Goal: Task Accomplishment & Management: Manage account settings

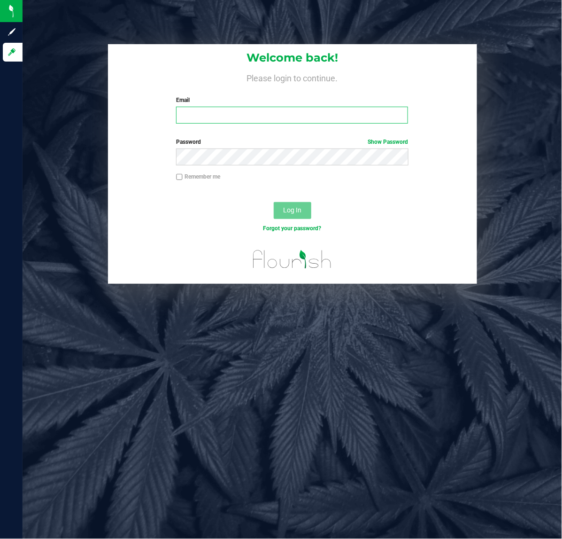
click at [187, 113] on input "Email" at bounding box center [292, 115] width 232 height 17
type input "[EMAIL_ADDRESS][DOMAIN_NAME]"
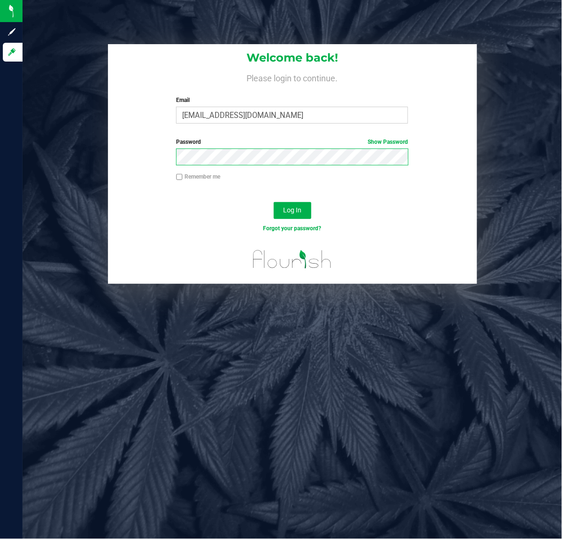
click at [274, 202] on button "Log In" at bounding box center [293, 210] width 38 height 17
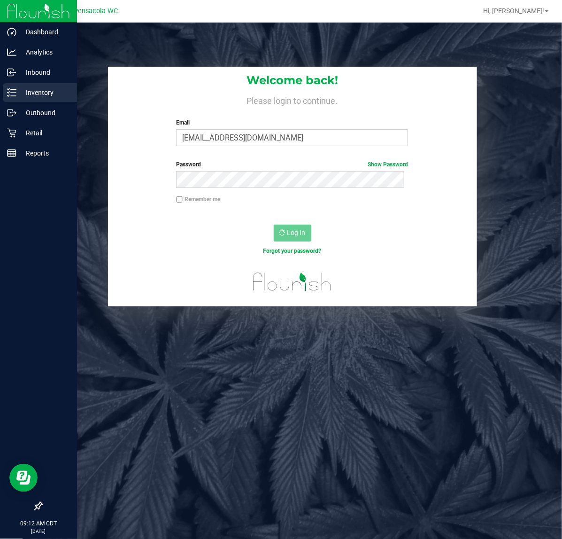
click at [39, 92] on p "Inventory" at bounding box center [44, 92] width 56 height 11
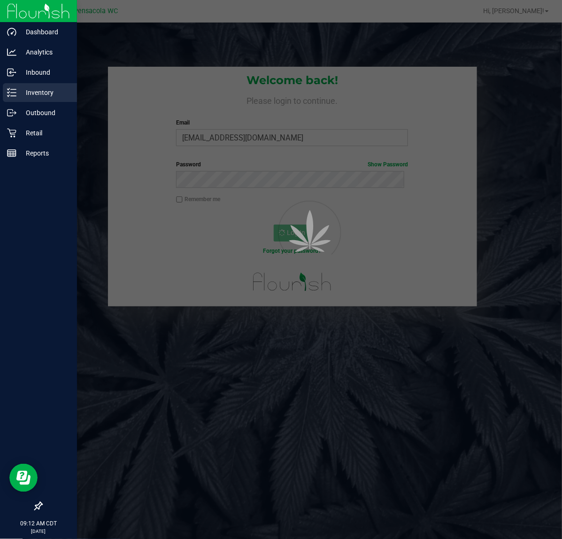
click at [39, 92] on p "Inventory" at bounding box center [44, 92] width 56 height 11
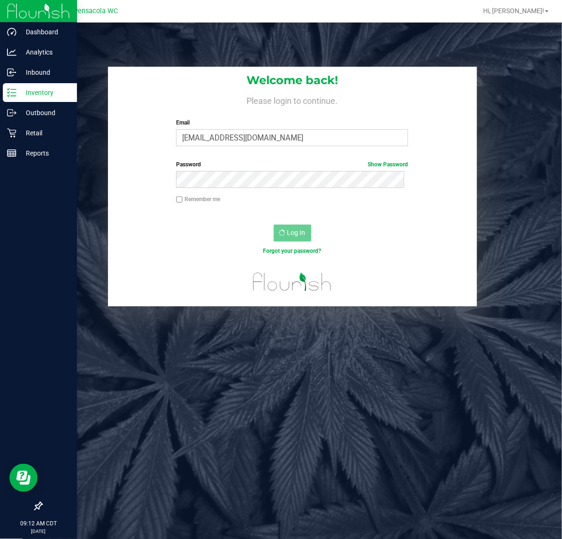
click at [39, 92] on p "Inventory" at bounding box center [44, 92] width 56 height 11
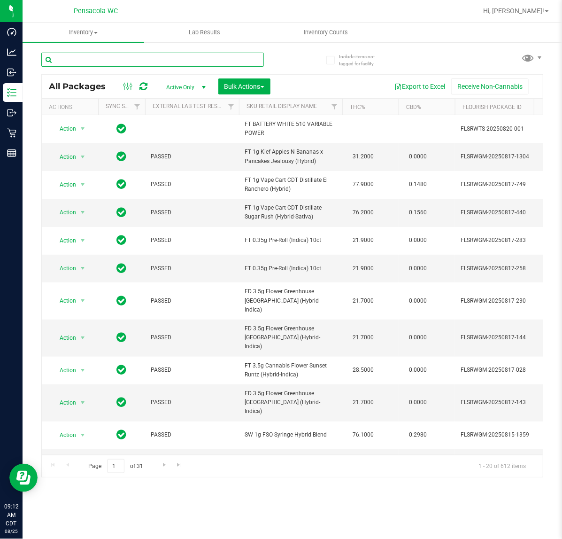
click at [108, 60] on input "text" at bounding box center [152, 60] width 223 height 14
type input "arr"
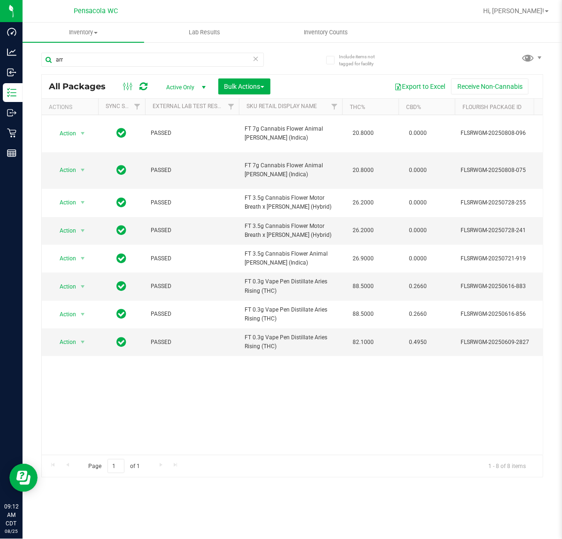
click at [405, 415] on div "Action Action Edit attributes Global inventory Locate package Package audit log…" at bounding box center [292, 285] width 501 height 340
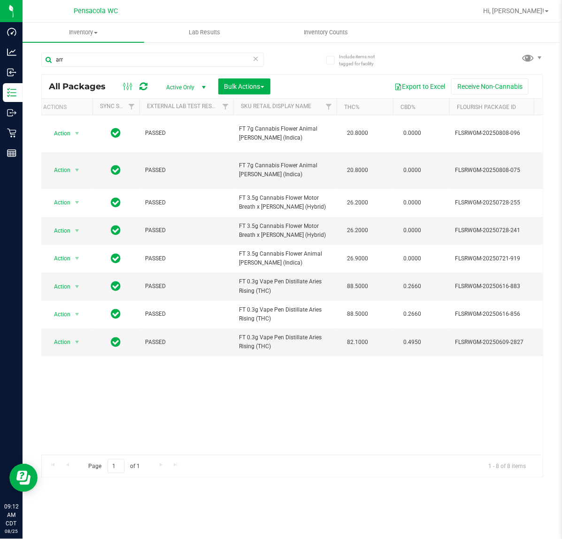
click at [167, 414] on div "Action Action Edit attributes Global inventory Locate package Package audit log…" at bounding box center [292, 285] width 501 height 340
click at [98, 58] on input "arr" at bounding box center [152, 60] width 223 height 14
click at [167, 432] on div "Action Action Edit attributes Global inventory Locate package Package audit log…" at bounding box center [292, 285] width 501 height 340
click at [65, 336] on span "Action" at bounding box center [58, 342] width 25 height 13
click at [82, 446] on li "Print package label" at bounding box center [82, 439] width 73 height 14
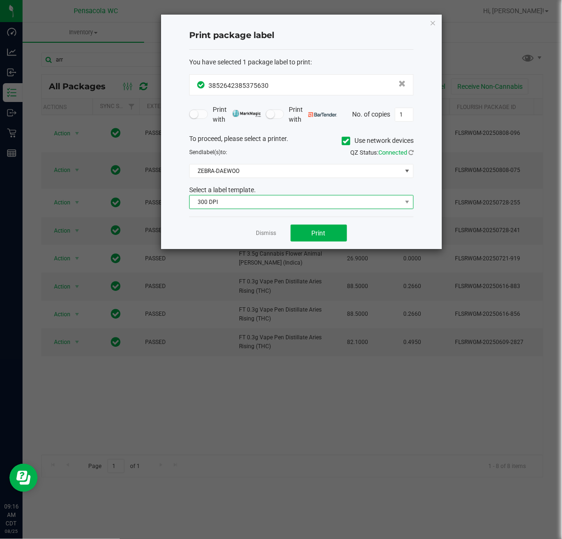
click at [237, 209] on span "300 DPI" at bounding box center [301, 202] width 225 height 14
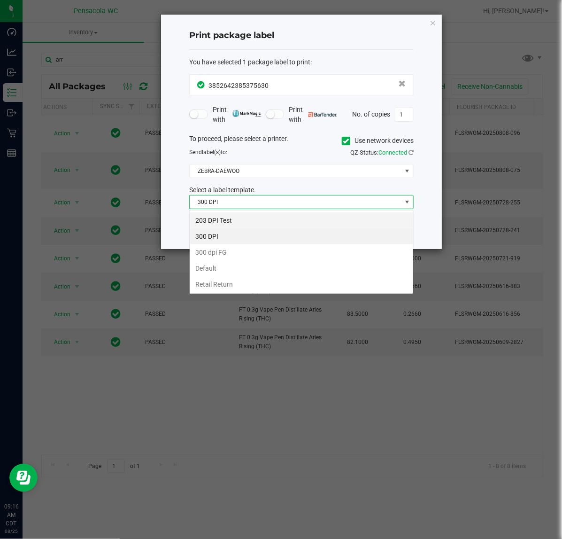
scroll to position [15, 224]
click at [234, 221] on li "203 DPI Test" at bounding box center [302, 220] width 224 height 16
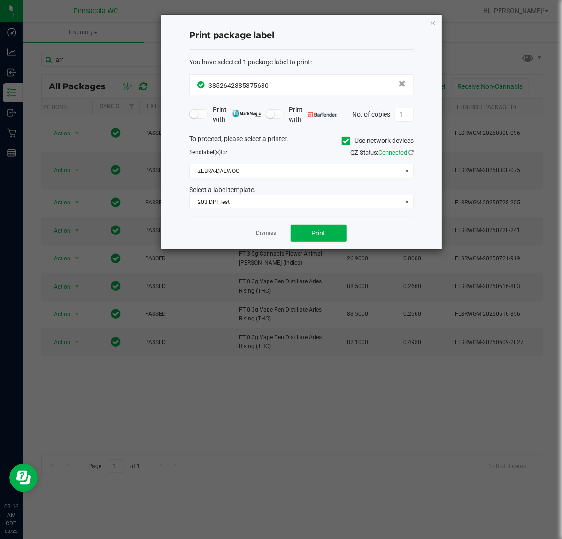
click at [235, 184] on div "To proceed, please select a printer. Use network devices Send label(s) to: QZ S…" at bounding box center [301, 172] width 225 height 76
click at [237, 172] on span "ZEBRA-DAEWOO" at bounding box center [296, 170] width 212 height 13
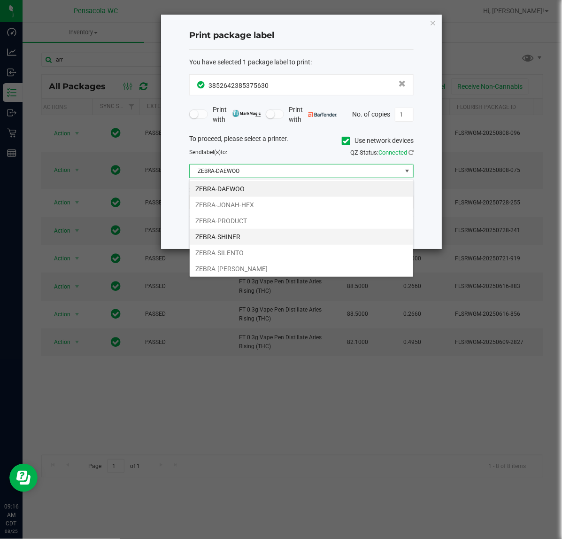
click at [248, 235] on li "ZEBRA-SHINER" at bounding box center [302, 237] width 224 height 16
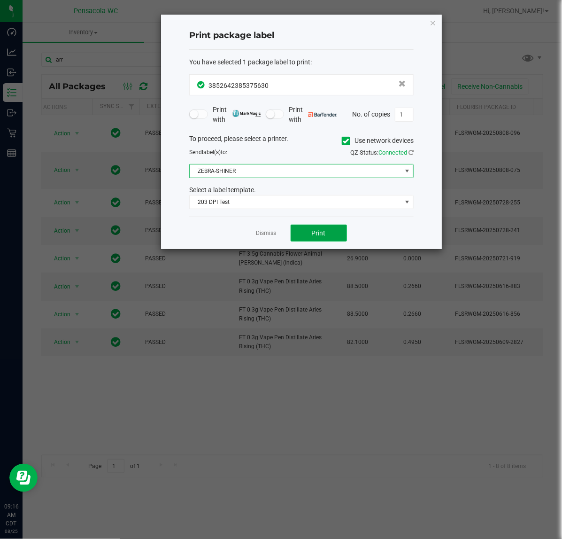
click at [335, 232] on button "Print" at bounding box center [319, 233] width 56 height 17
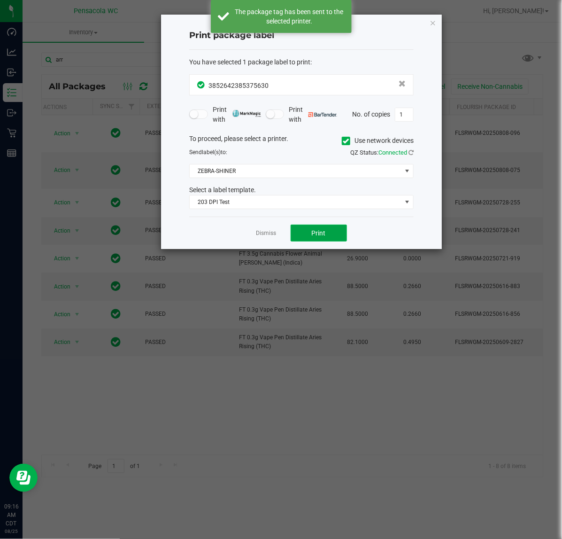
click at [309, 228] on button "Print" at bounding box center [319, 233] width 56 height 17
click at [276, 235] on link "Dismiss" at bounding box center [267, 233] width 20 height 8
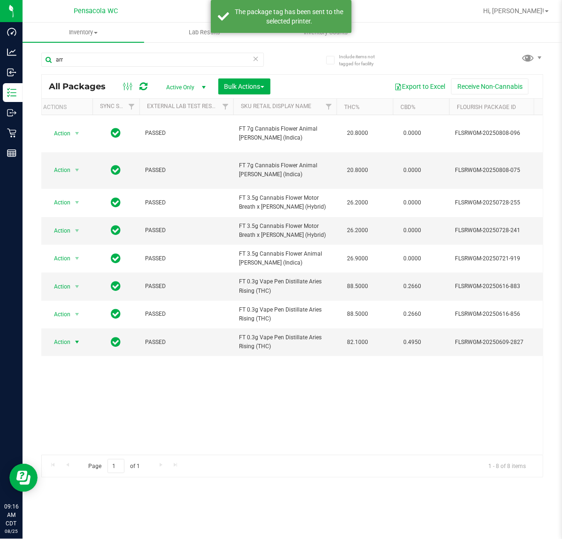
click at [201, 360] on div "Action Action Edit attributes Global inventory Locate package Package audit log…" at bounding box center [292, 285] width 501 height 340
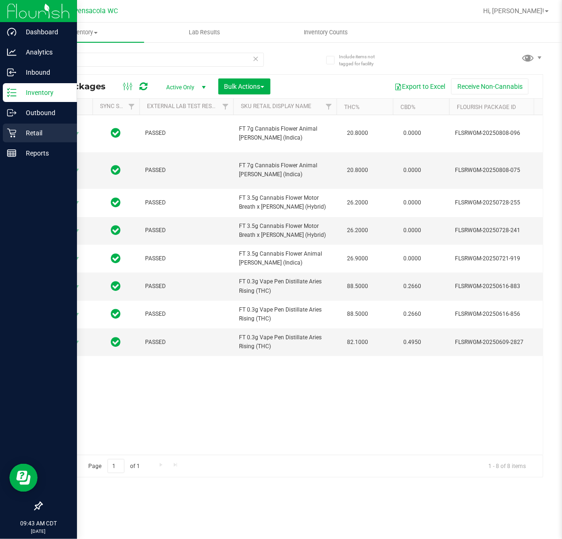
click at [21, 133] on p "Retail" at bounding box center [44, 132] width 56 height 11
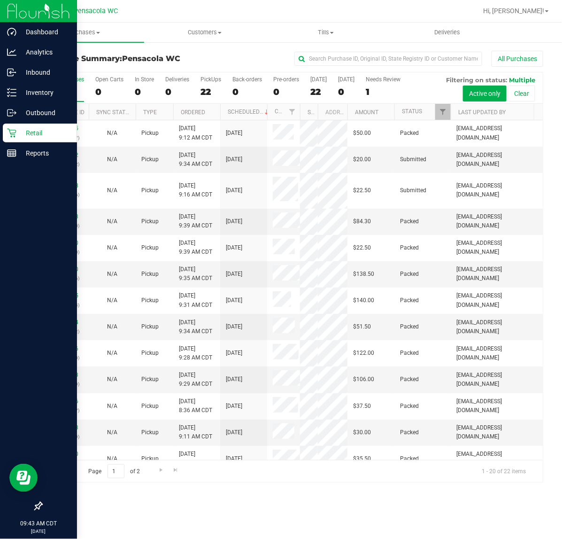
drag, startPoint x: 289, startPoint y: 111, endPoint x: 301, endPoint y: 111, distance: 12.2
click at [301, 111] on div "Purchase ID Sync Status Type Ordered Scheduled Customer State Registry ID Addre…" at bounding box center [288, 112] width 493 height 16
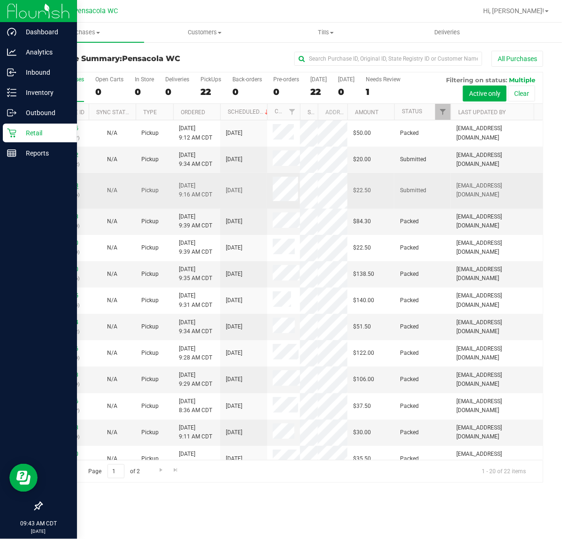
click at [70, 186] on link "11842418" at bounding box center [65, 185] width 26 height 7
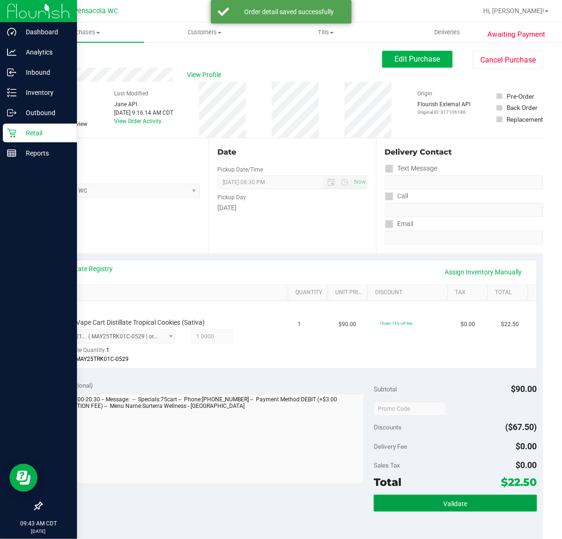
click at [435, 499] on button "Validate" at bounding box center [455, 503] width 163 height 17
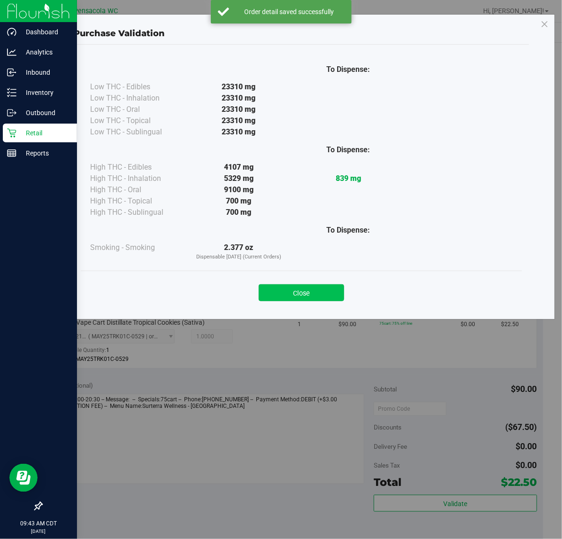
click at [285, 301] on button "Close" at bounding box center [302, 292] width 86 height 17
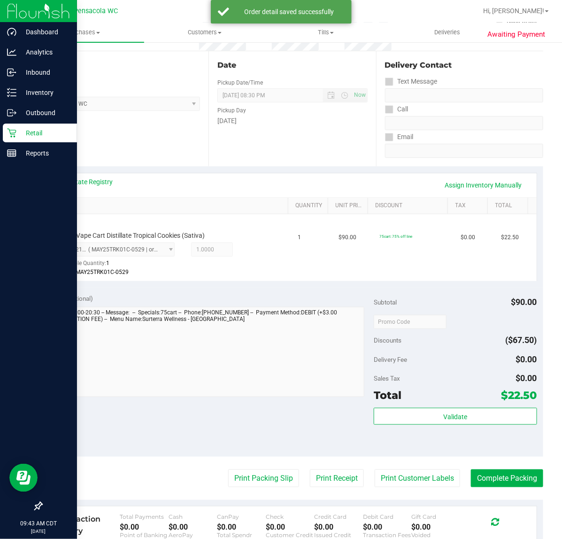
scroll to position [99, 0]
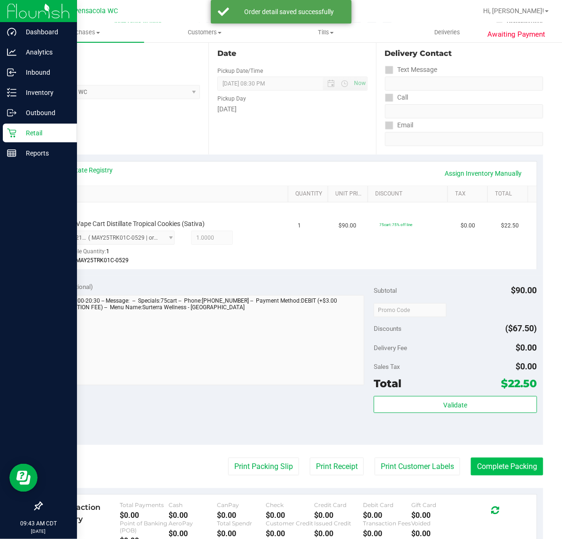
click at [492, 464] on button "Complete Packing" at bounding box center [507, 467] width 72 height 18
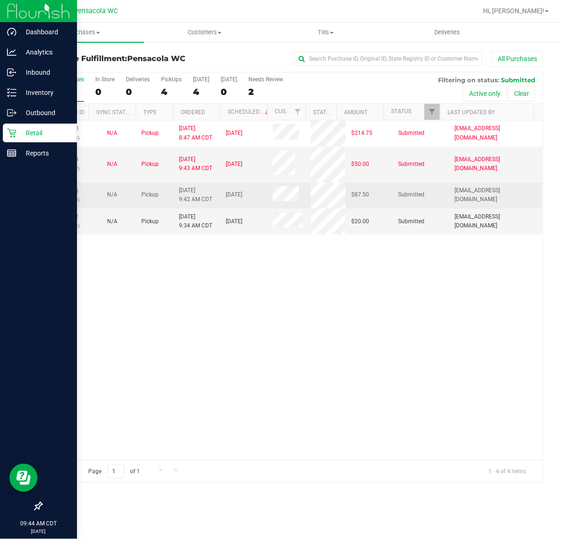
click at [64, 189] on link "11842366" at bounding box center [65, 190] width 26 height 7
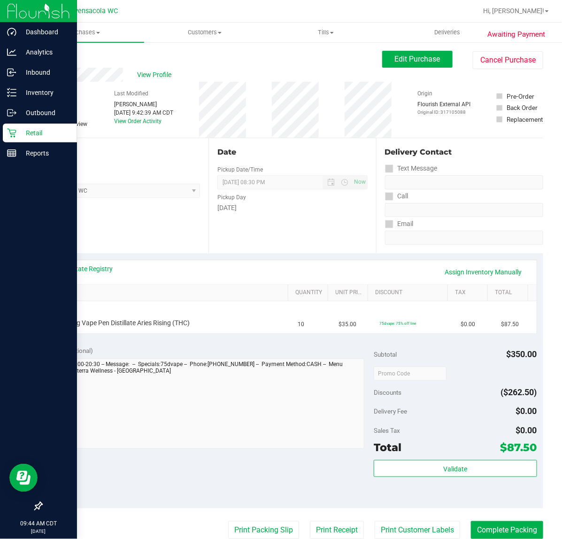
click at [139, 257] on div "View State Registry Assign Inventory Manually SKU Quantity Unit Price Discount …" at bounding box center [292, 296] width 502 height 86
click at [50, 56] on link "Back" at bounding box center [48, 56] width 14 height 7
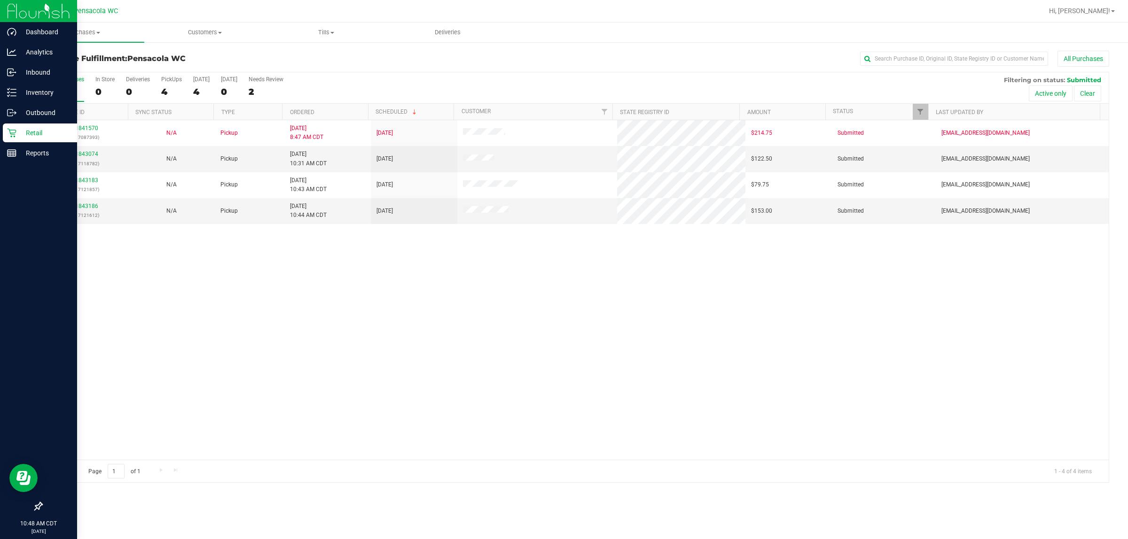
click at [562, 395] on div "11841570 (317087393) N/A Pickup [DATE] 8:47 AM CDT 8/25/2025 $214.75 Submitted …" at bounding box center [575, 290] width 1067 height 340
click at [85, 155] on link "11843074" at bounding box center [85, 154] width 26 height 7
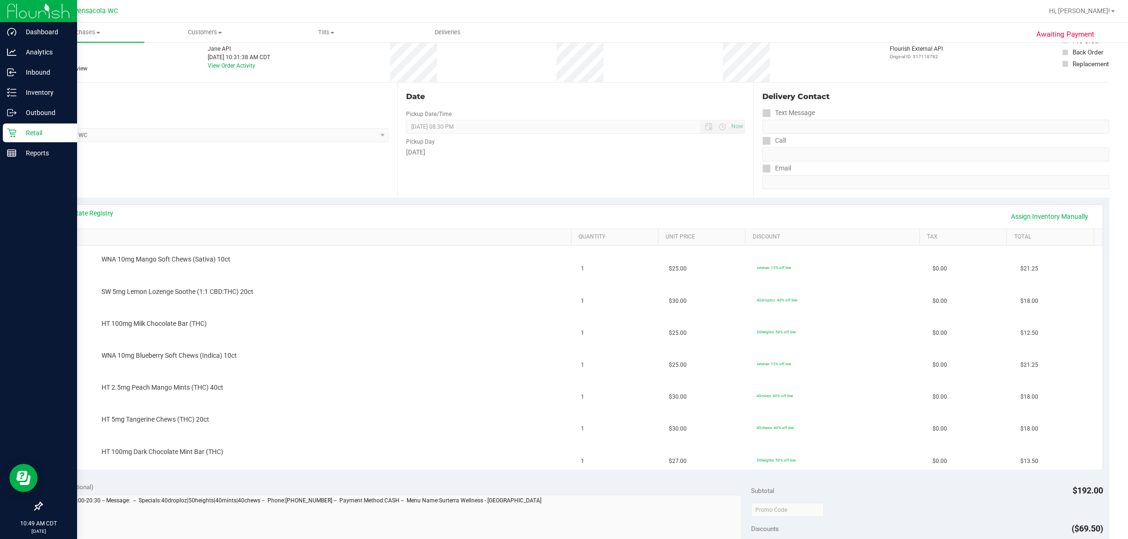
scroll to position [59, 0]
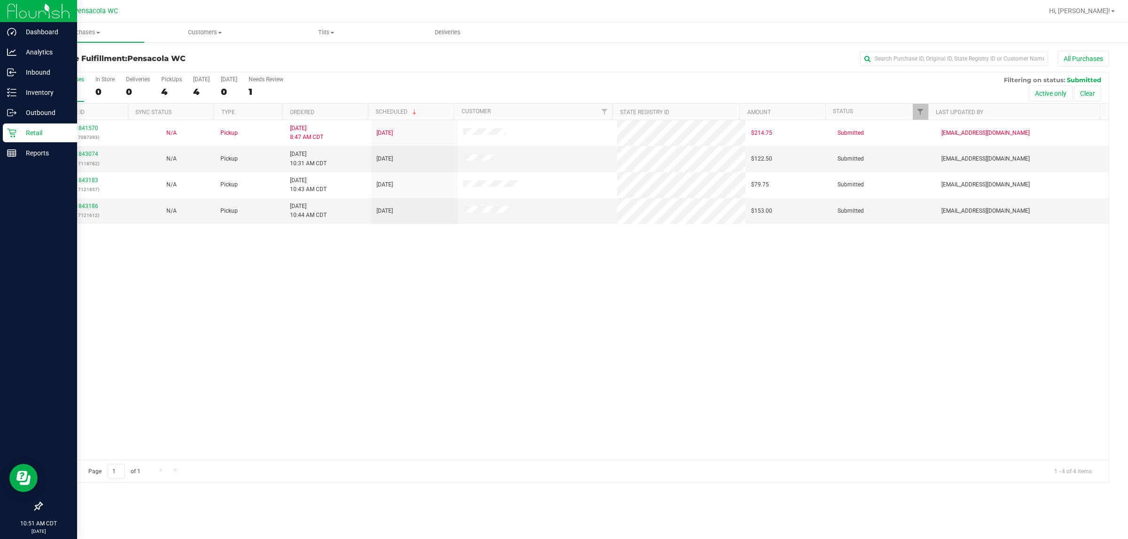
click at [550, 353] on div "11841570 (317087393) N/A Pickup [DATE] 8:47 AM CDT 8/25/2025 $214.75 Submitted …" at bounding box center [575, 290] width 1067 height 340
click at [562, 313] on div "11841570 (317087393) N/A Pickup [DATE] 8:47 AM CDT 8/25/2025 $214.75 Submitted …" at bounding box center [575, 290] width 1067 height 340
click at [423, 351] on div "11841570 (317087393) N/A Pickup [DATE] 8:47 AM CDT 8/25/2025 $214.75 Submitted …" at bounding box center [575, 290] width 1067 height 340
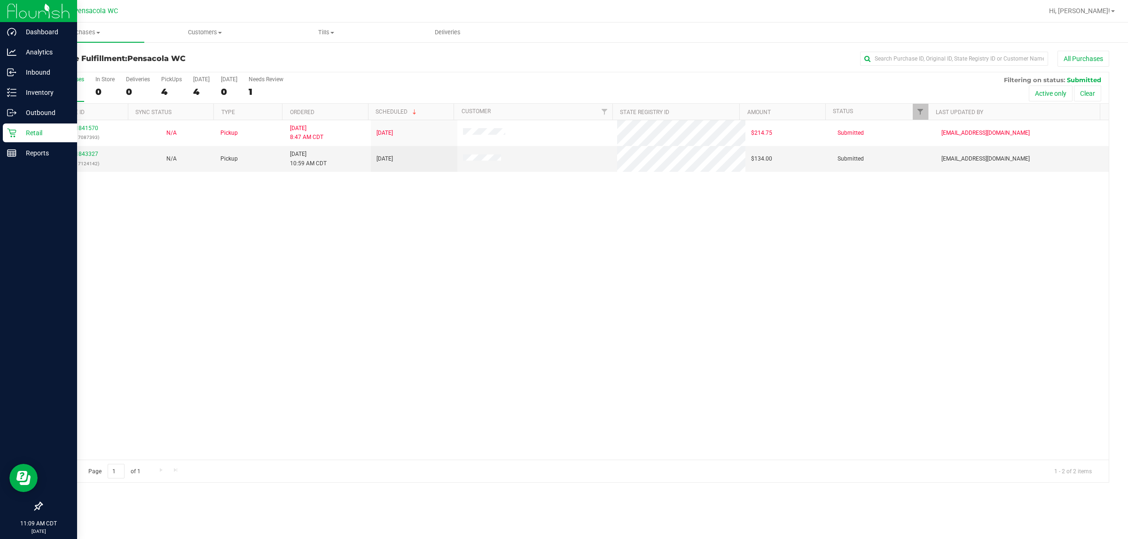
click at [562, 370] on div "11841570 (317087393) N/A Pickup [DATE] 8:47 AM CDT 8/25/2025 $214.75 Submitted …" at bounding box center [575, 290] width 1067 height 340
